Goal: Task Accomplishment & Management: Manage account settings

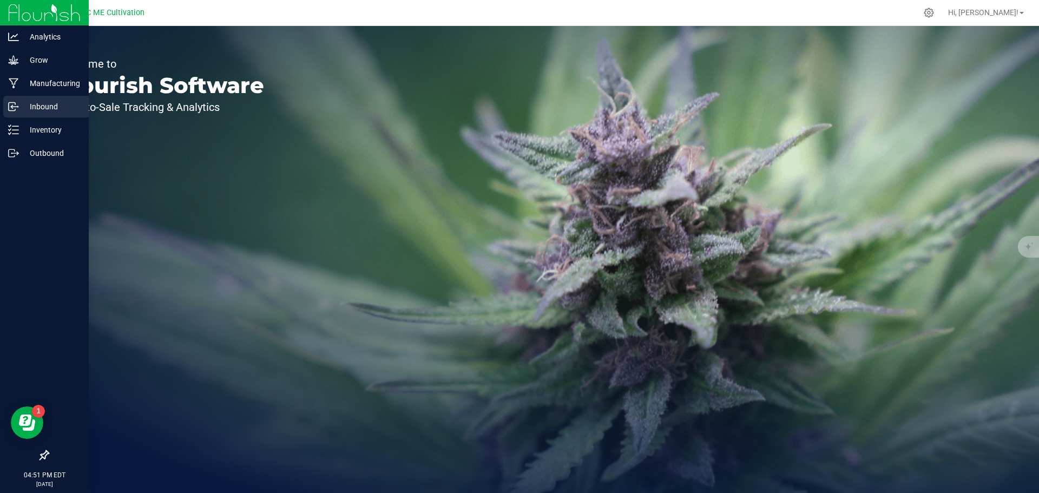
click at [25, 106] on p "Inbound" at bounding box center [51, 106] width 65 height 13
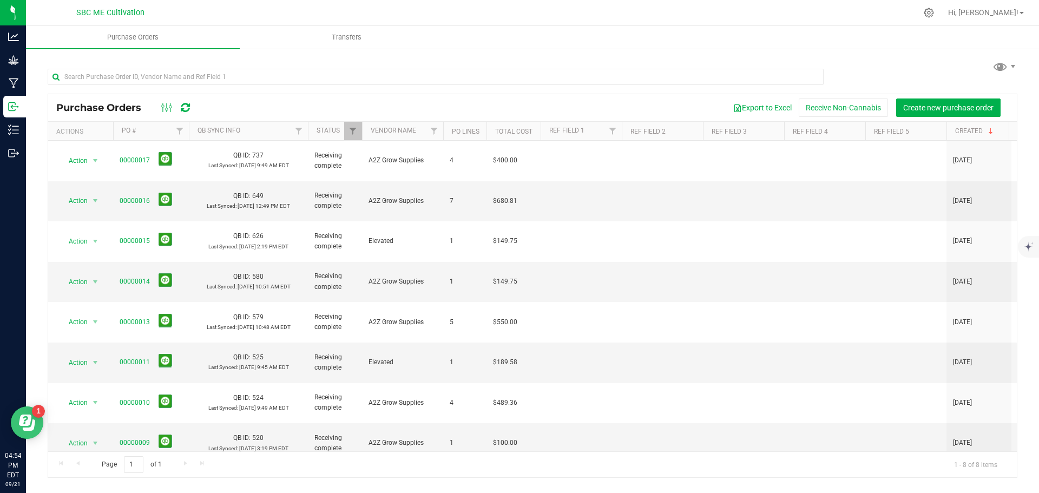
click at [32, 423] on icon "Open Resource Center" at bounding box center [29, 425] width 12 height 11
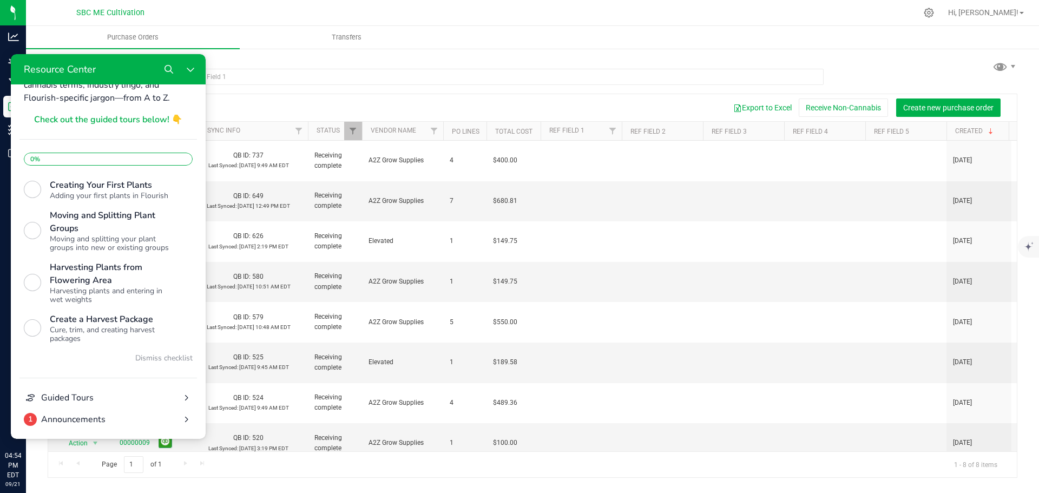
scroll to position [227, 0]
click at [280, 429] on div "Action Action Close purchase order Edit purchase order PO audit log Re-order Vi…" at bounding box center [532, 296] width 969 height 311
click at [188, 71] on icon "Close Resource Center" at bounding box center [190, 69] width 9 height 9
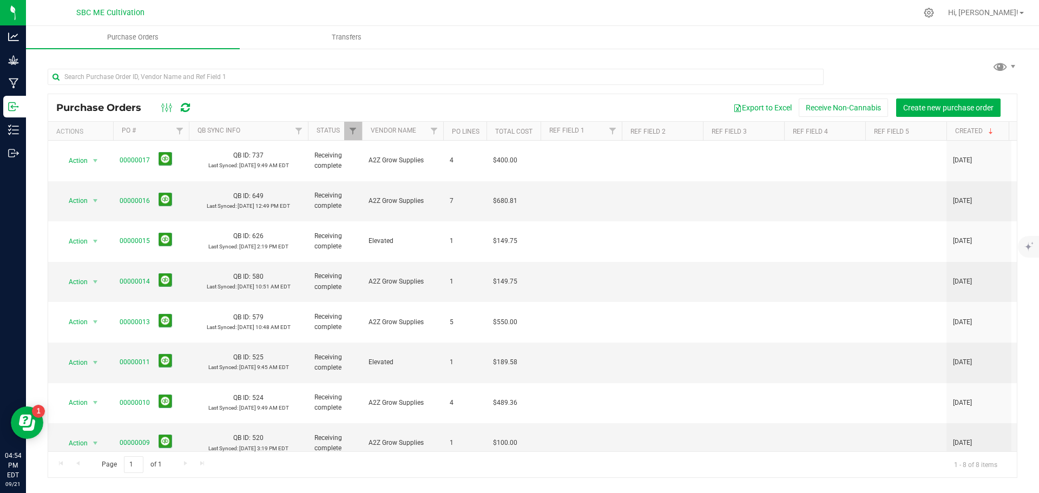
scroll to position [0, 0]
click at [1006, 18] on link "Hi, [PERSON_NAME]!" at bounding box center [986, 12] width 84 height 11
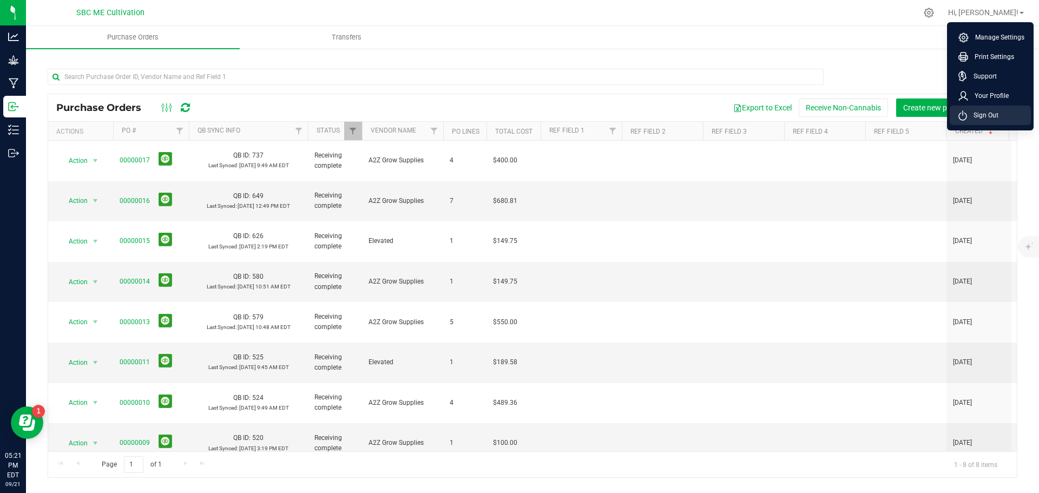
click at [983, 115] on span "Sign Out" at bounding box center [982, 115] width 31 height 11
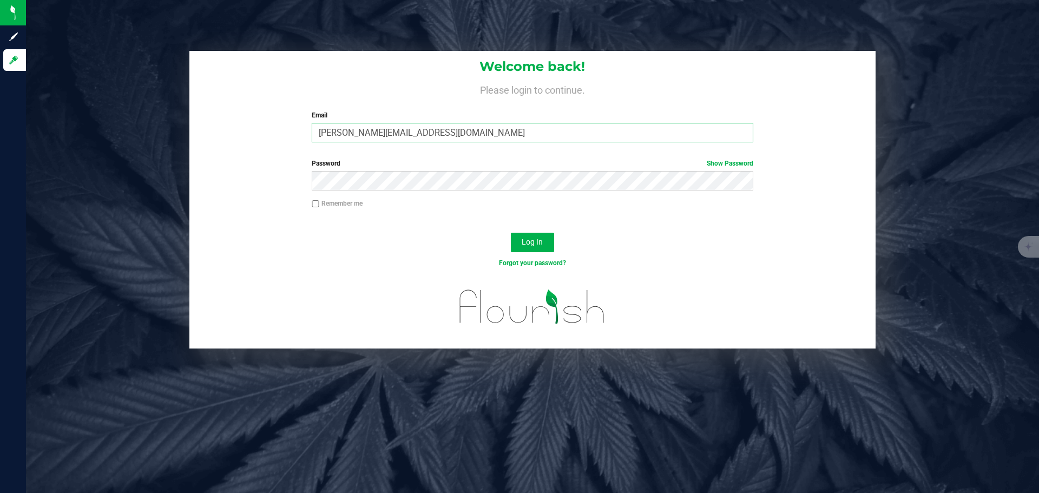
click at [346, 134] on input "[PERSON_NAME][EMAIL_ADDRESS][DOMAIN_NAME]" at bounding box center [532, 132] width 441 height 19
type input "[PERSON_NAME][EMAIL_ADDRESS][DOMAIN_NAME]"
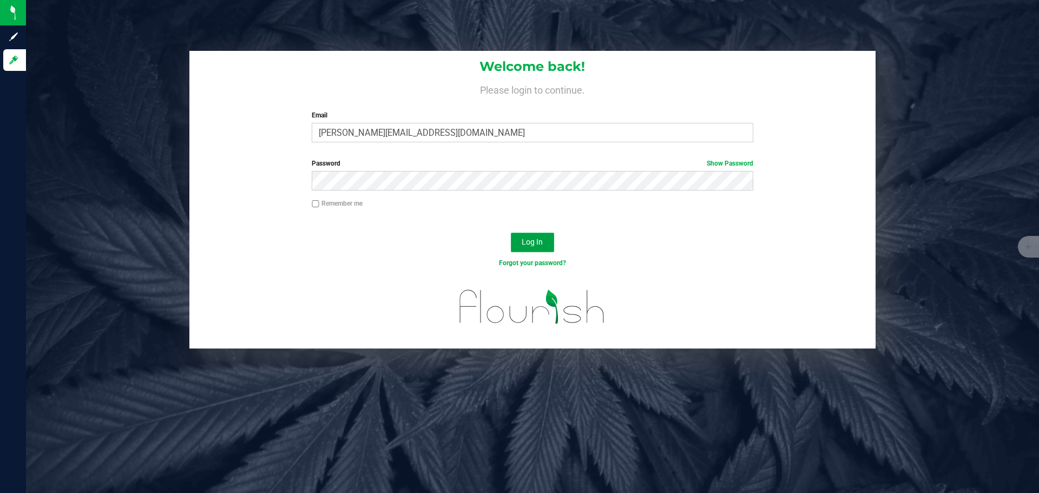
click at [529, 238] on span "Log In" at bounding box center [532, 242] width 21 height 9
